Goal: Task Accomplishment & Management: Manage account settings

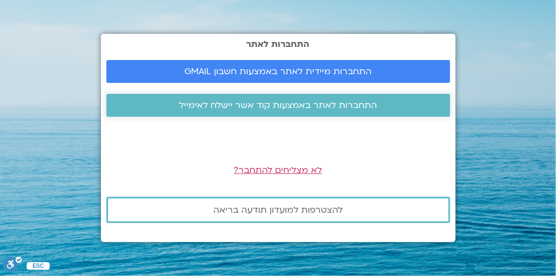
click at [311, 105] on span "התחברות לאתר באמצעות קוד אשר יישלח לאימייל" at bounding box center [278, 105] width 198 height 10
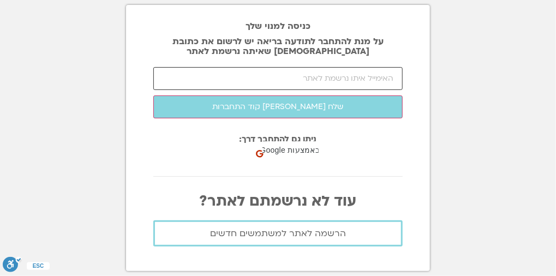
click at [316, 86] on input "email" at bounding box center [278, 78] width 250 height 23
type input "ק"
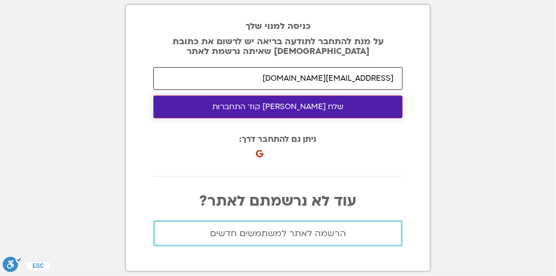
type input "[EMAIL_ADDRESS][DOMAIN_NAME]"
click at [303, 109] on button "שלח [PERSON_NAME] קוד התחברות" at bounding box center [278, 107] width 250 height 23
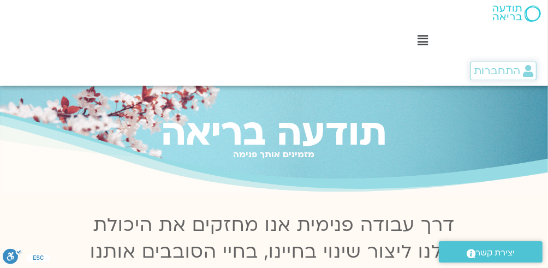
click at [512, 72] on span "התחברות" at bounding box center [497, 71] width 46 height 12
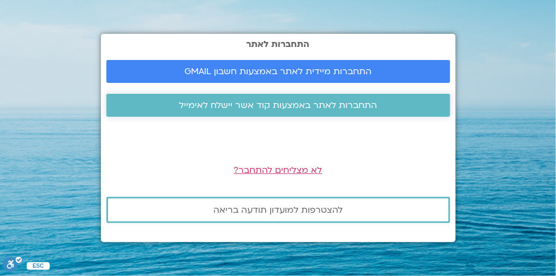
click at [261, 100] on span "התחברות לאתר באמצעות קוד אשר יישלח לאימייל" at bounding box center [278, 105] width 198 height 10
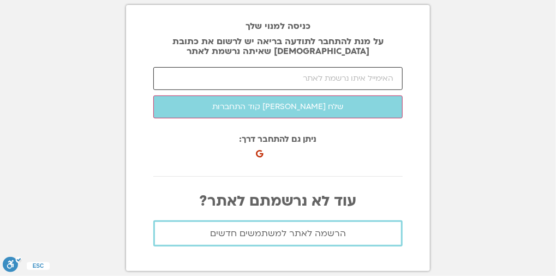
click at [285, 80] on input "email" at bounding box center [278, 78] width 250 height 23
type input "[EMAIL_ADDRESS][DOMAIN_NAME]"
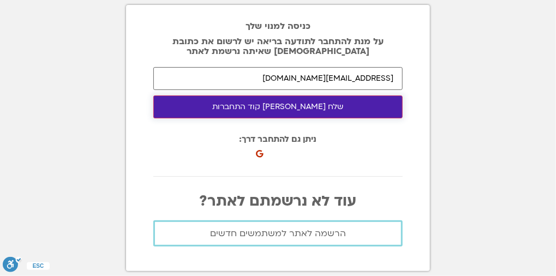
click at [287, 108] on button "שלח [PERSON_NAME] קוד התחברות" at bounding box center [278, 107] width 250 height 23
